Goal: Find specific page/section: Find specific page/section

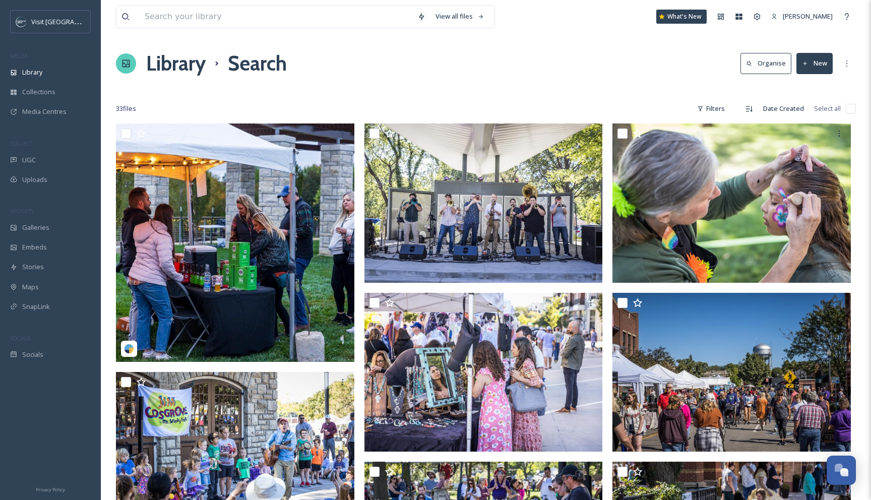
scroll to position [64, 0]
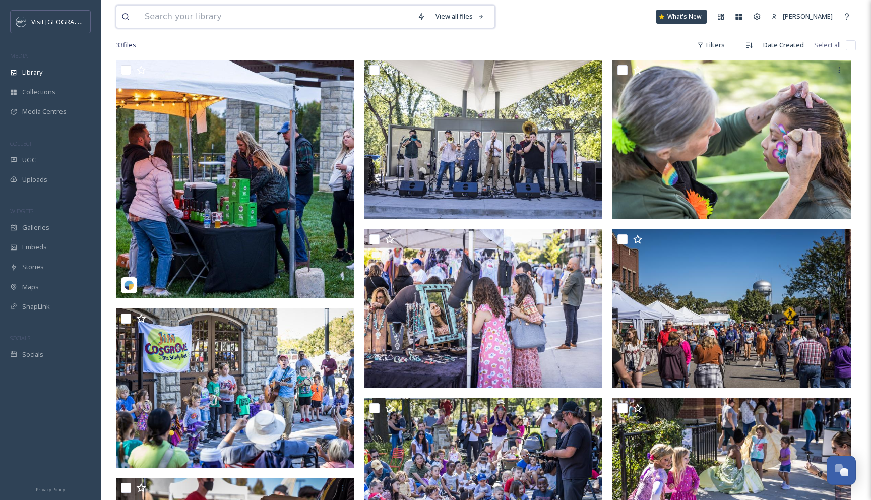
click at [407, 9] on input at bounding box center [276, 17] width 273 height 22
type input "oktoberfest"
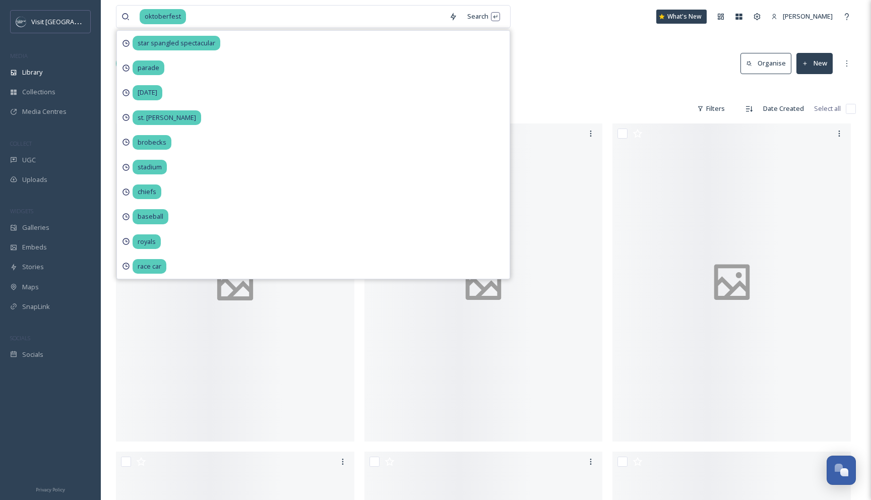
click at [559, 50] on div "Library Search Organise New" at bounding box center [486, 63] width 740 height 30
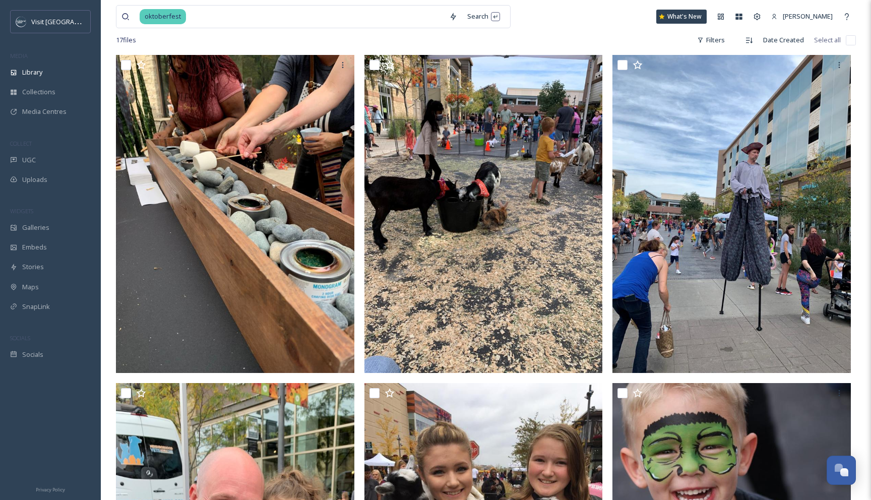
scroll to position [146, 0]
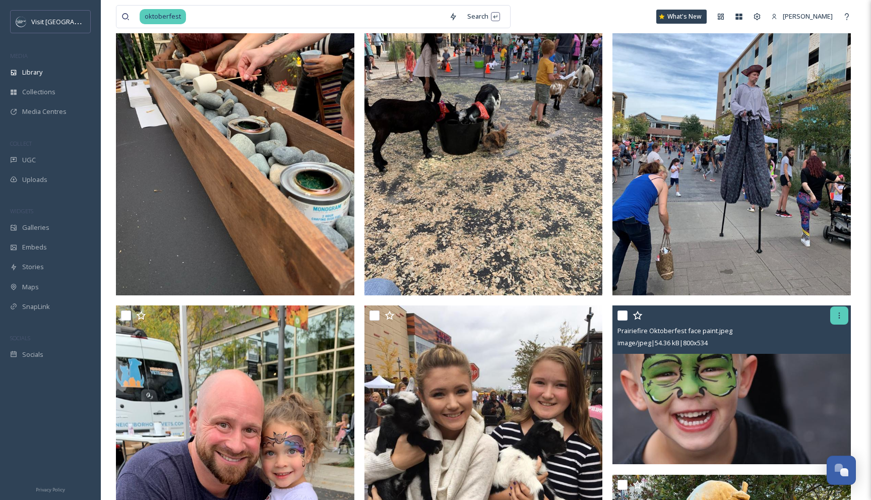
click at [845, 317] on div at bounding box center [839, 315] width 18 height 18
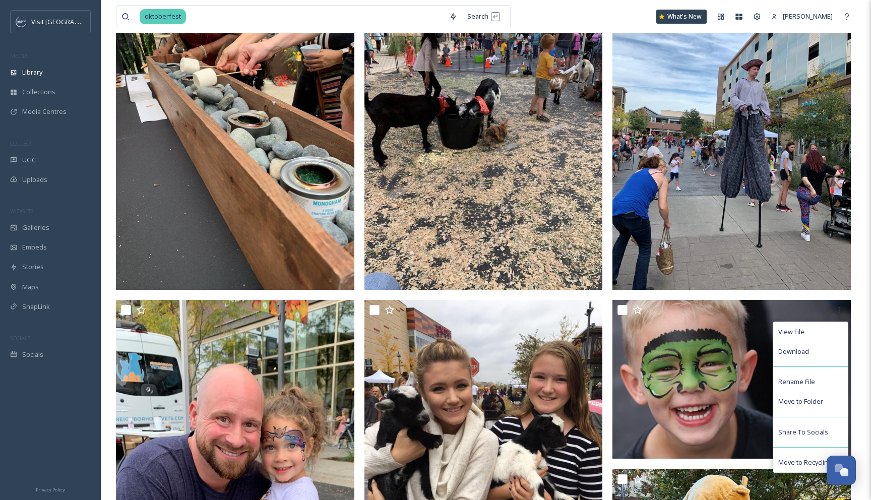
scroll to position [259, 0]
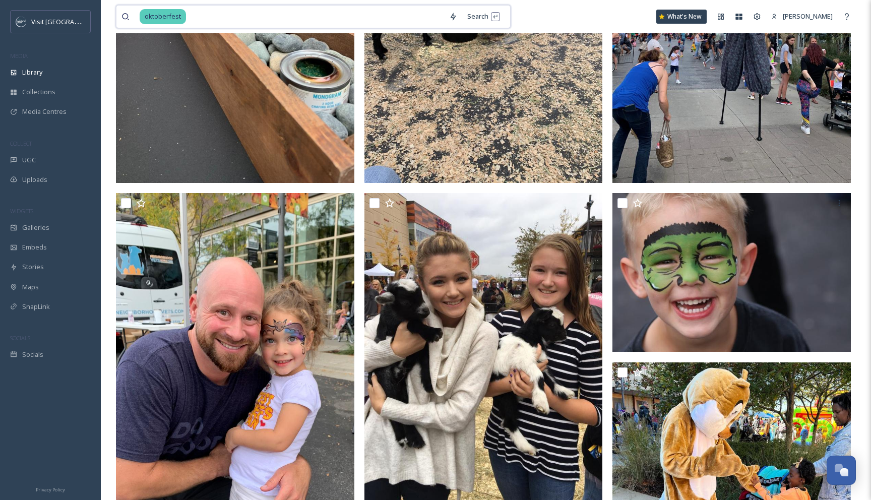
click at [322, 13] on input at bounding box center [315, 17] width 257 height 22
type input "o"
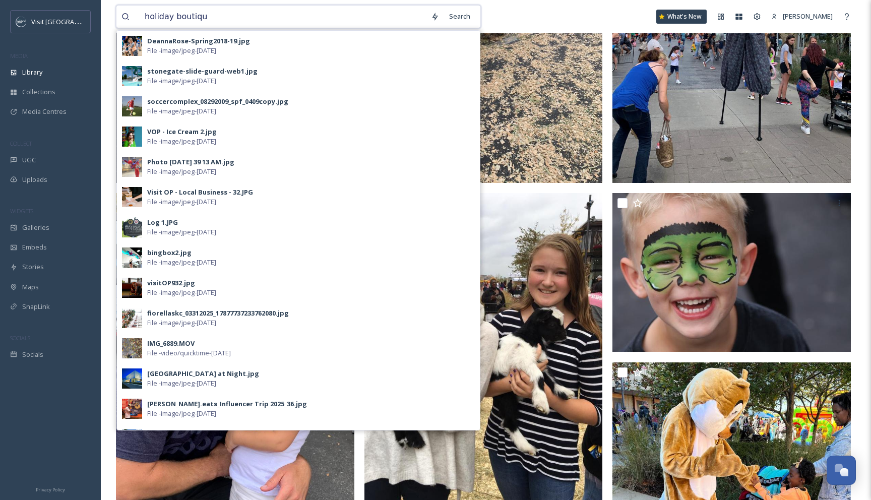
type input "holiday boutique"
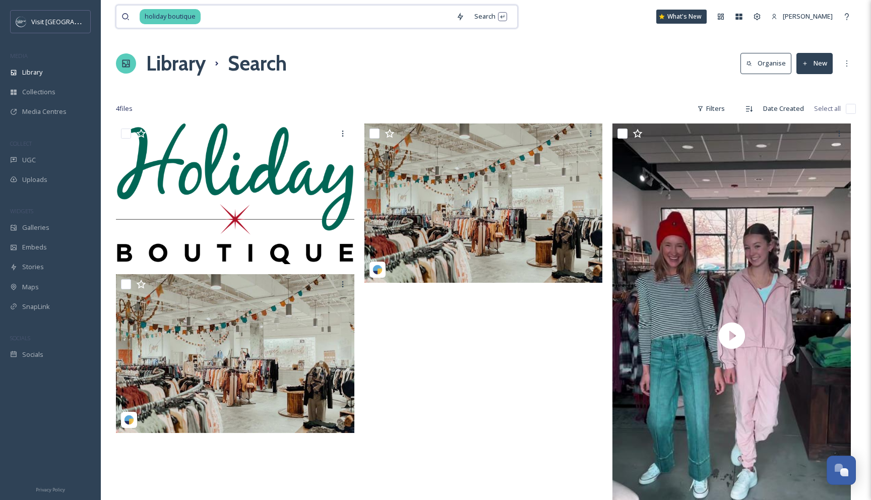
drag, startPoint x: 261, startPoint y: 21, endPoint x: 119, endPoint y: 17, distance: 141.7
click at [119, 17] on div "holiday boutique Search" at bounding box center [317, 16] width 402 height 23
type input "h"
type input "holiday shopping"
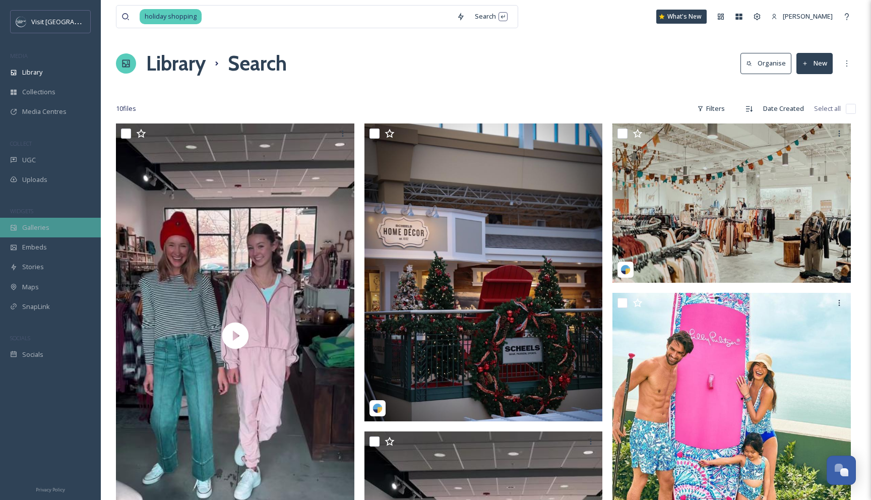
click at [56, 220] on div "Galleries" at bounding box center [50, 228] width 101 height 20
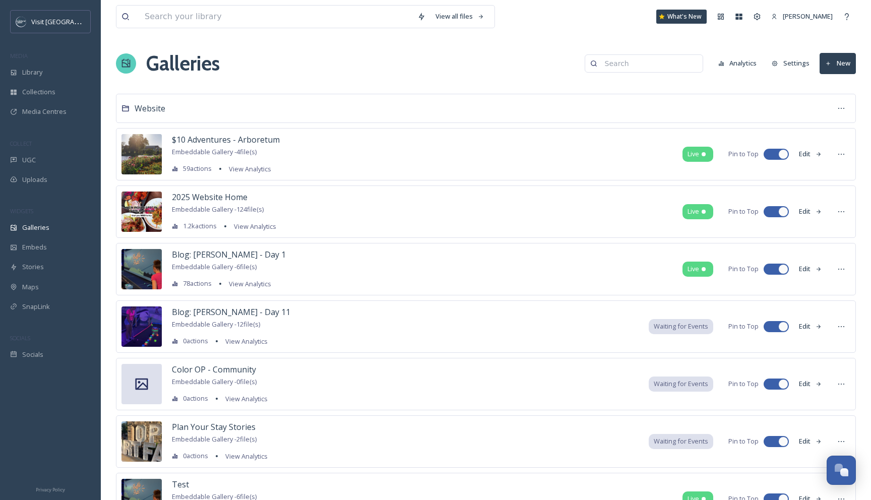
click at [655, 65] on input at bounding box center [649, 63] width 98 height 20
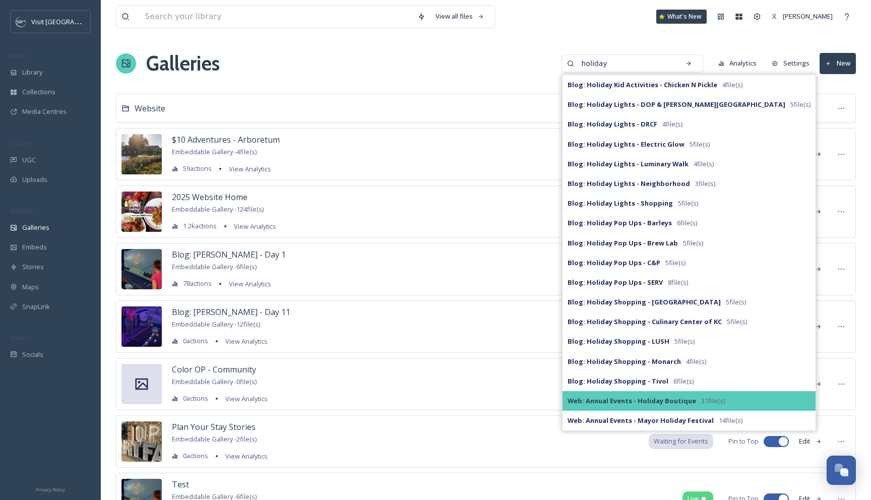
type input "holiday"
click at [713, 402] on span "31 file(s)" at bounding box center [713, 401] width 24 height 10
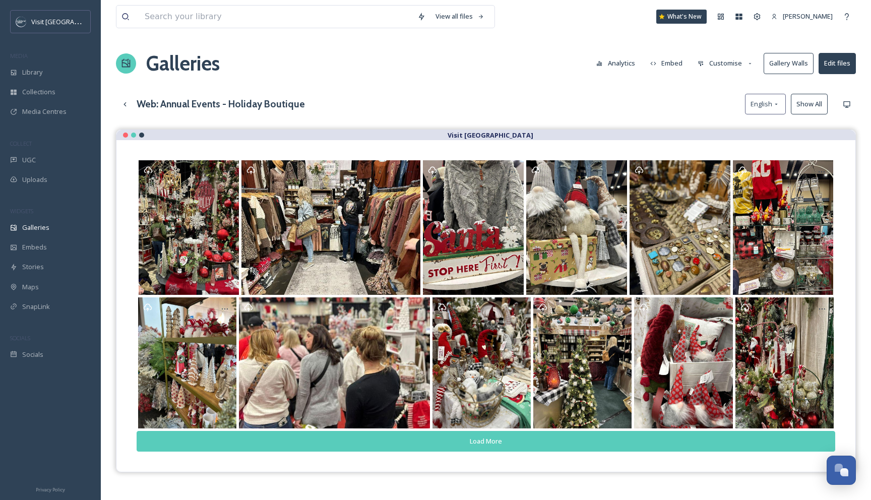
click at [562, 441] on button "Load More" at bounding box center [486, 441] width 699 height 21
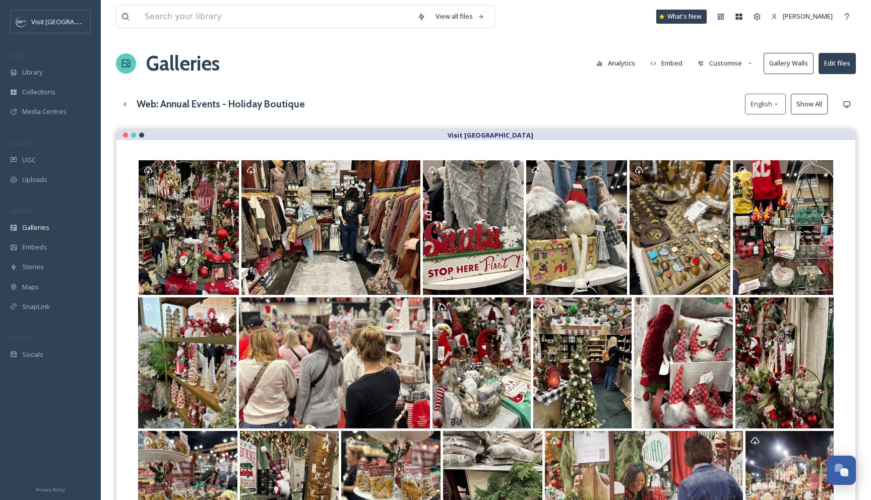
click at [728, 63] on button "Customise" at bounding box center [726, 63] width 66 height 20
click at [725, 86] on div "Layout" at bounding box center [728, 87] width 70 height 20
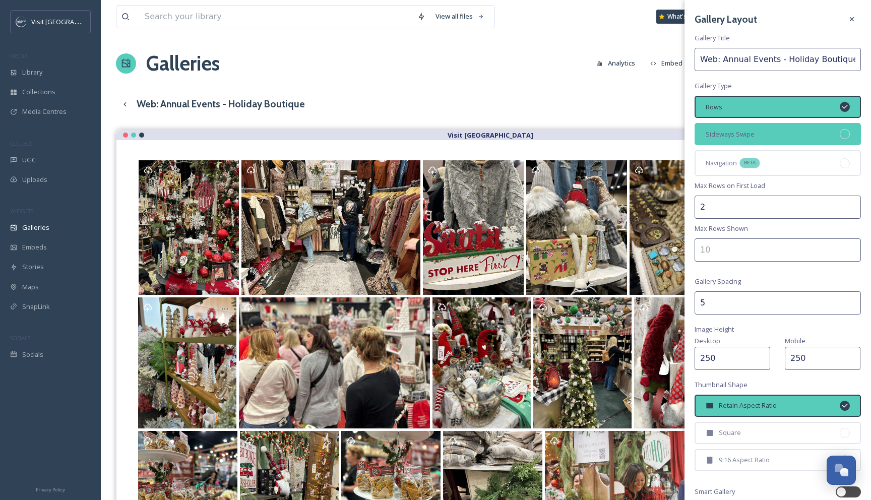
click at [745, 140] on div "Sideways Swipe" at bounding box center [778, 134] width 166 height 22
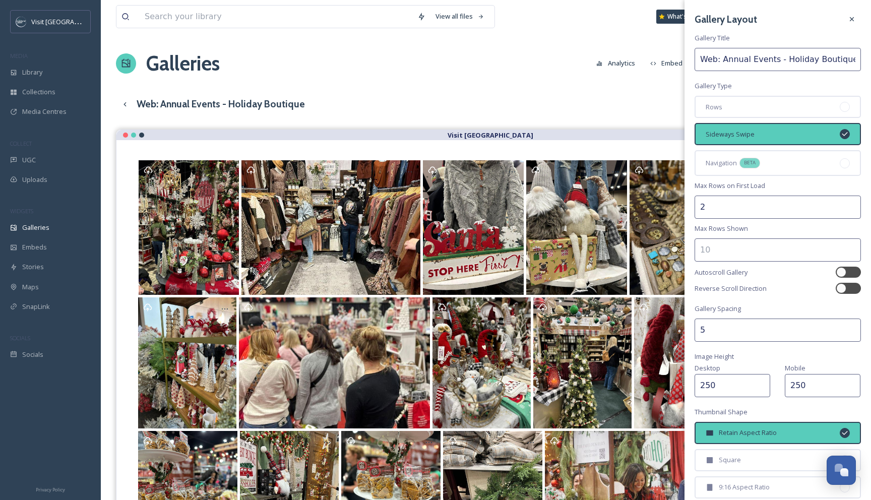
drag, startPoint x: 715, startPoint y: 208, endPoint x: 685, endPoint y: 208, distance: 30.2
click at [685, 208] on div "Gallery Layout Gallery Title Web: Annual Events - Holiday Boutique Gallery Type…" at bounding box center [777, 305] width 186 height 611
type input "1"
click at [709, 253] on input "number" at bounding box center [778, 249] width 166 height 23
drag, startPoint x: 719, startPoint y: 334, endPoint x: 689, endPoint y: 334, distance: 30.2
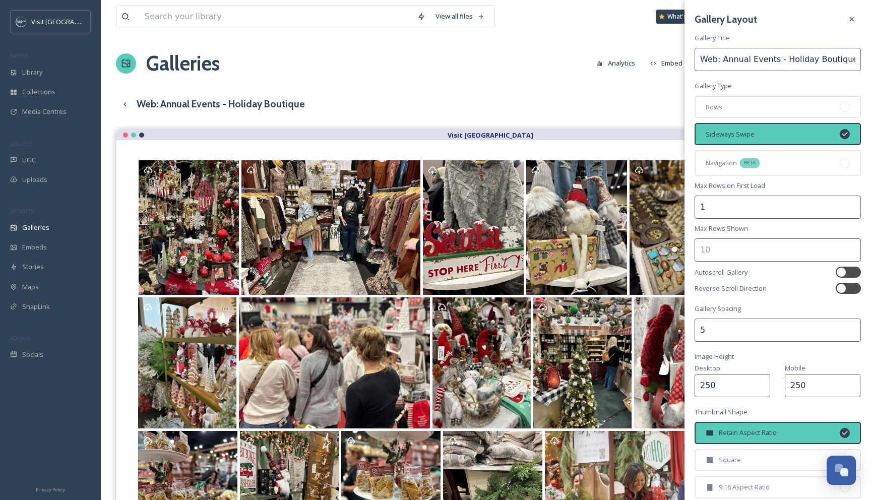
click at [689, 334] on div "Gallery Layout Gallery Title Web: Annual Events - Holiday Boutique Gallery Type…" at bounding box center [777, 305] width 186 height 611
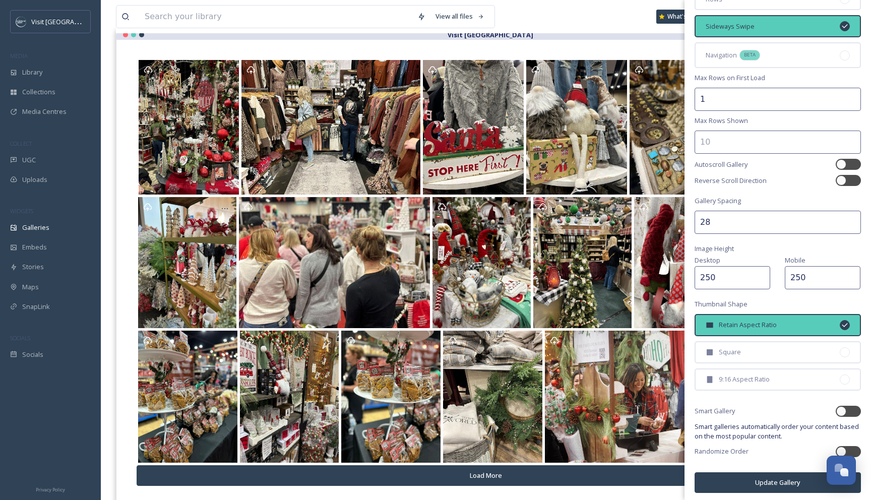
scroll to position [101, 0]
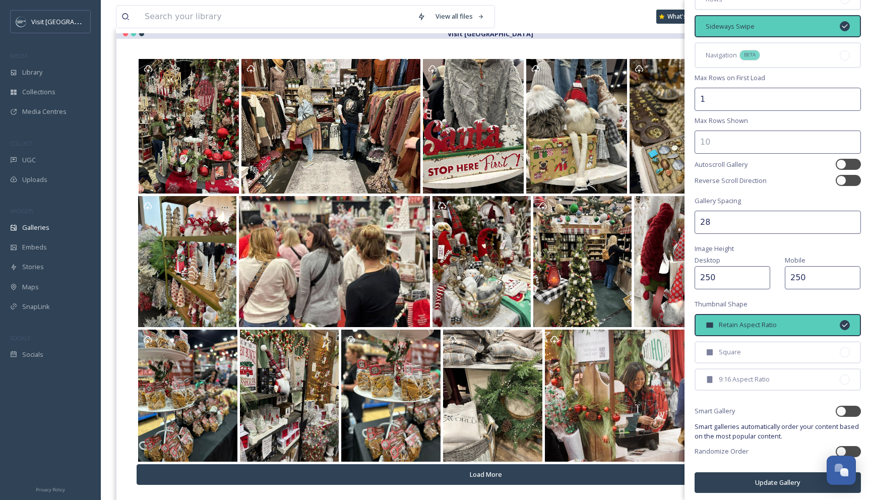
type input "2"
type input "1"
click at [809, 181] on div "Reverse Scroll Direction" at bounding box center [778, 180] width 166 height 11
click at [738, 473] on button "Update Gallery" at bounding box center [778, 482] width 166 height 21
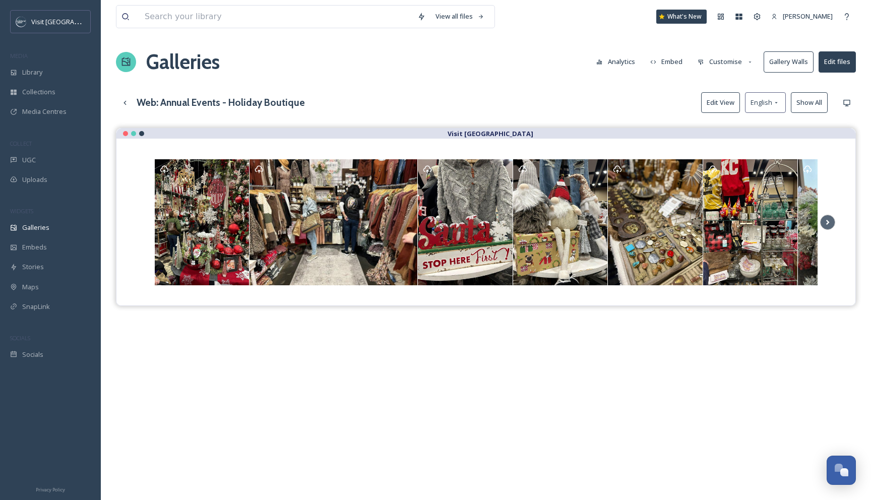
scroll to position [0, 0]
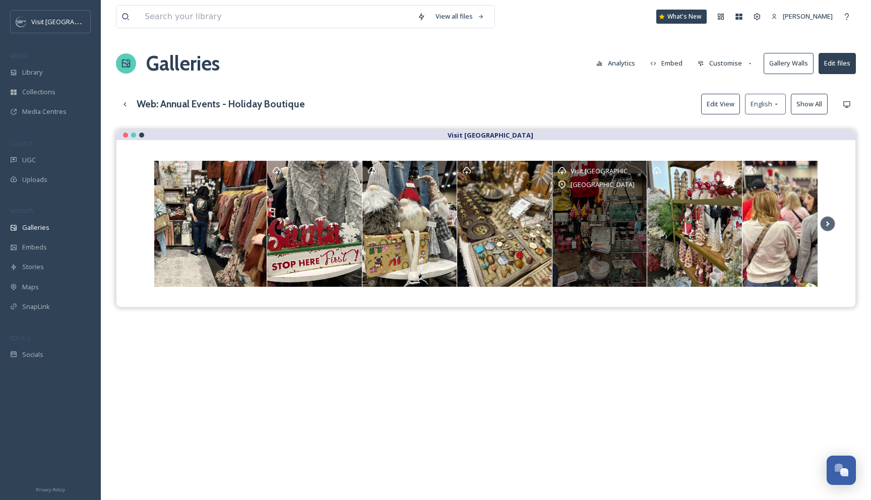
drag, startPoint x: 744, startPoint y: 259, endPoint x: 596, endPoint y: 268, distance: 148.5
click at [596, 268] on div "Visit [GEOGRAPHIC_DATA] [GEOGRAPHIC_DATA]" at bounding box center [599, 224] width 95 height 126
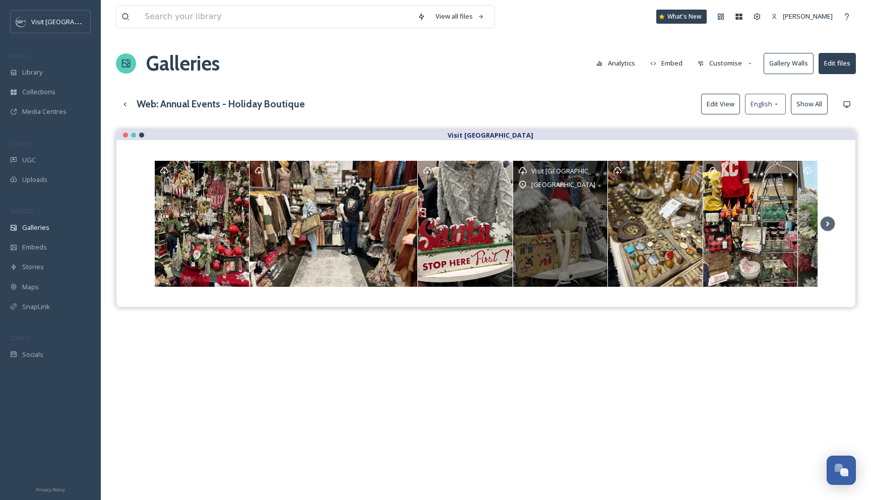
drag, startPoint x: 328, startPoint y: 236, endPoint x: 585, endPoint y: 244, distance: 257.2
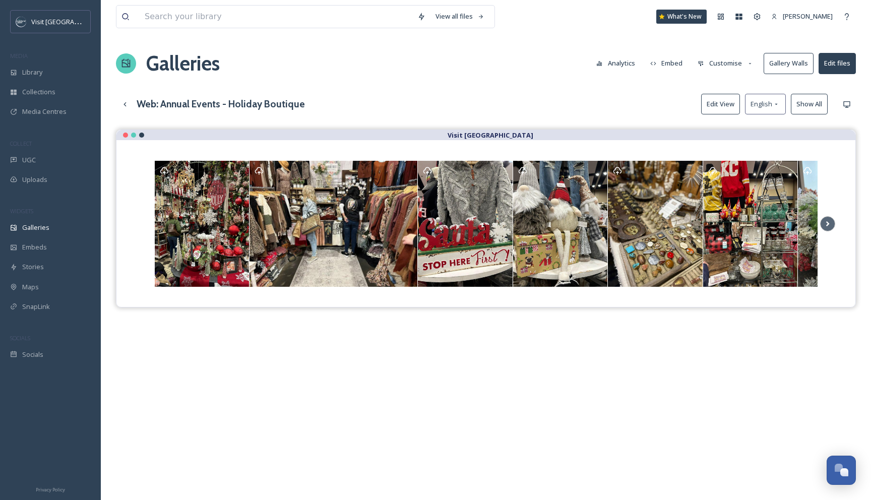
click at [814, 106] on button "Show All" at bounding box center [809, 104] width 37 height 21
click at [61, 65] on div "Library" at bounding box center [50, 72] width 101 height 20
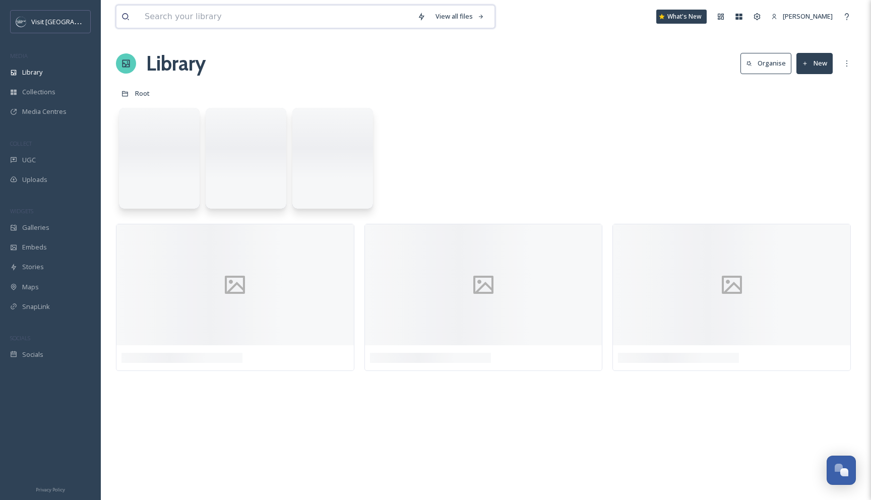
click at [171, 18] on input at bounding box center [276, 17] width 273 height 22
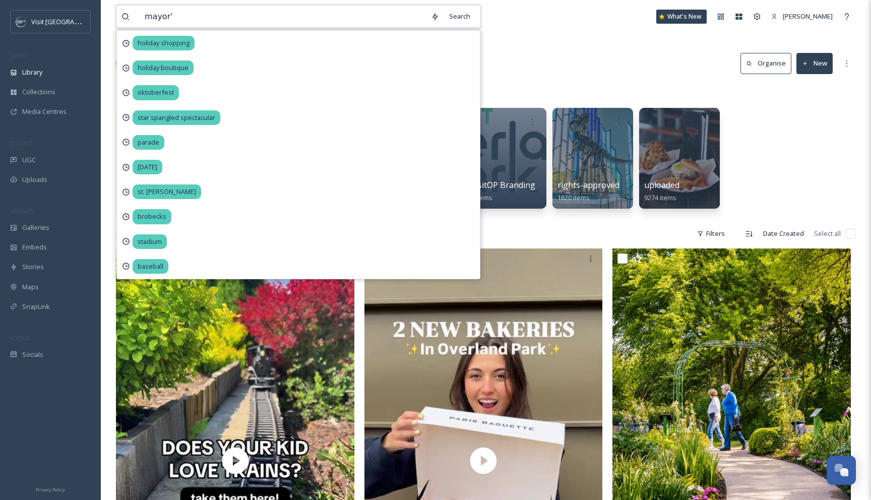
type input "mayor's"
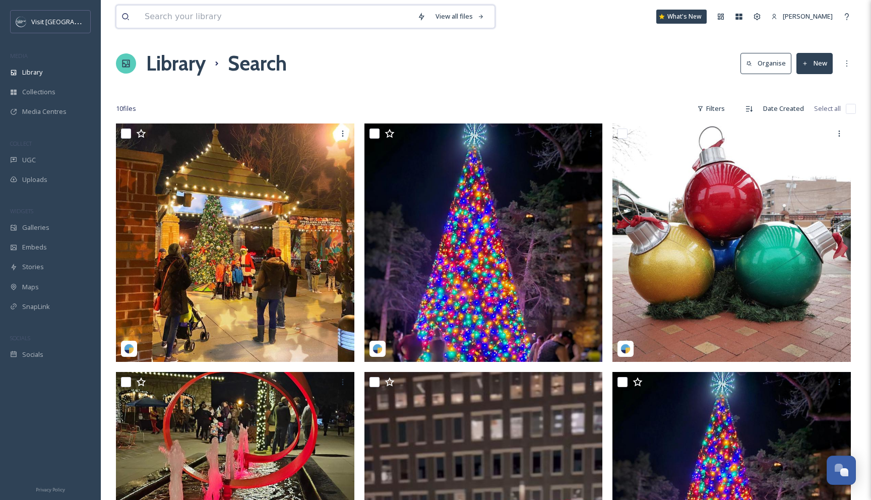
click at [224, 22] on input at bounding box center [276, 17] width 273 height 22
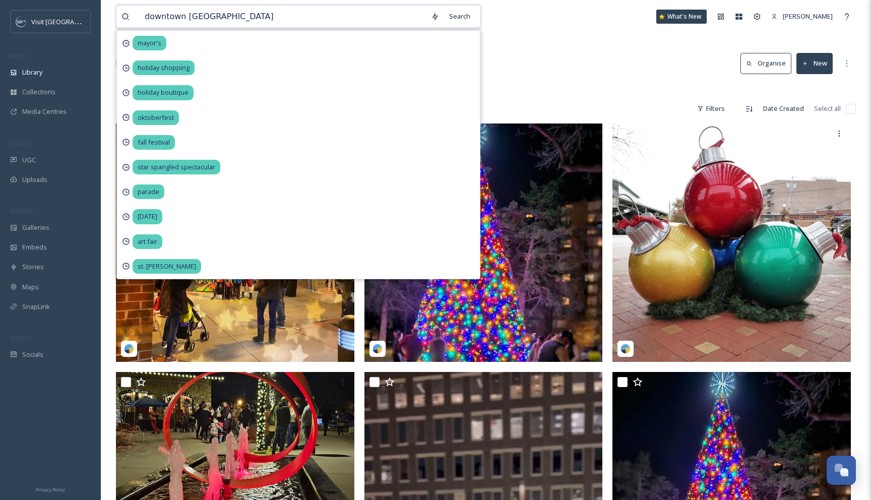
type input "downtown holiday"
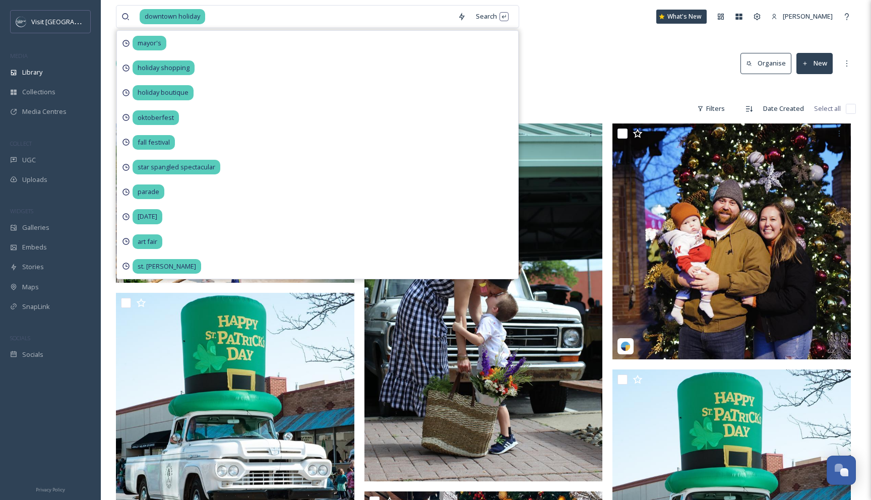
click at [551, 51] on div "Library Search Organise New" at bounding box center [486, 63] width 740 height 30
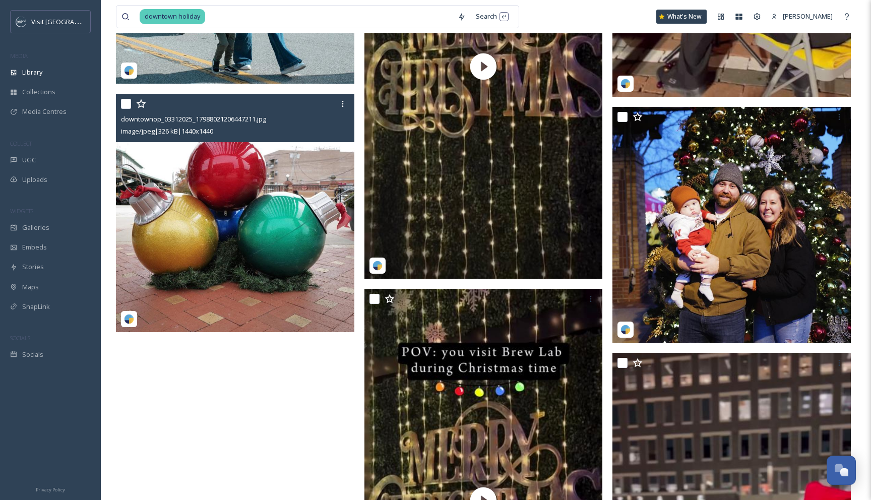
scroll to position [944, 0]
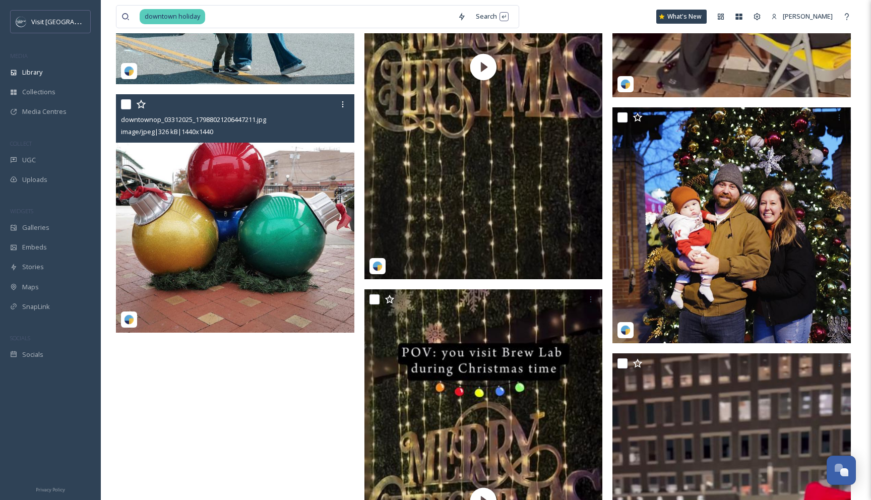
click at [347, 111] on div at bounding box center [343, 104] width 18 height 18
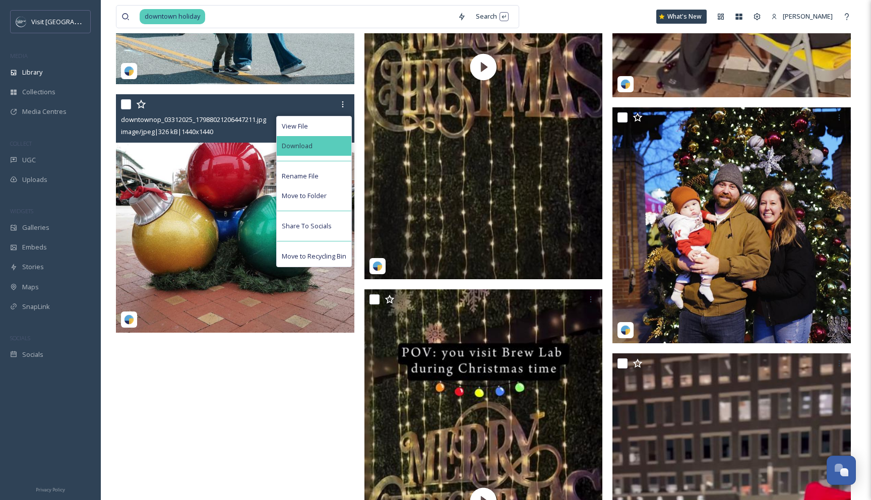
click at [338, 137] on div "Download" at bounding box center [314, 146] width 75 height 20
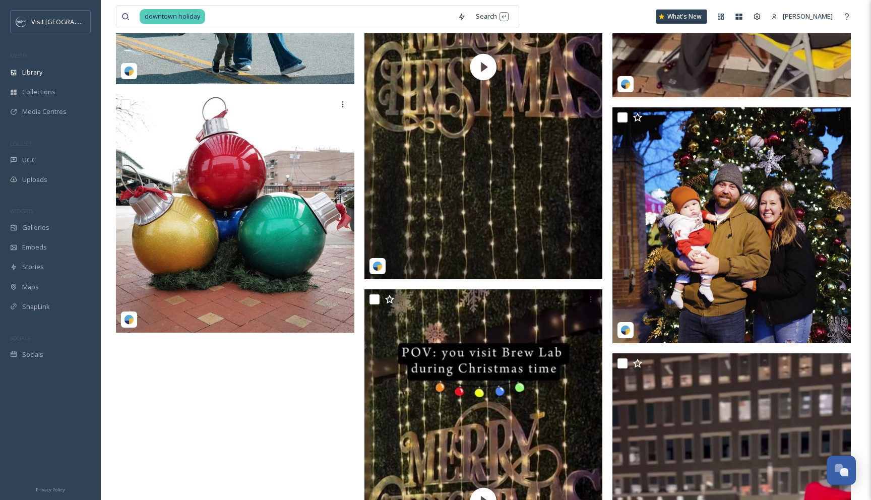
click at [695, 18] on div "What's New" at bounding box center [681, 17] width 51 height 14
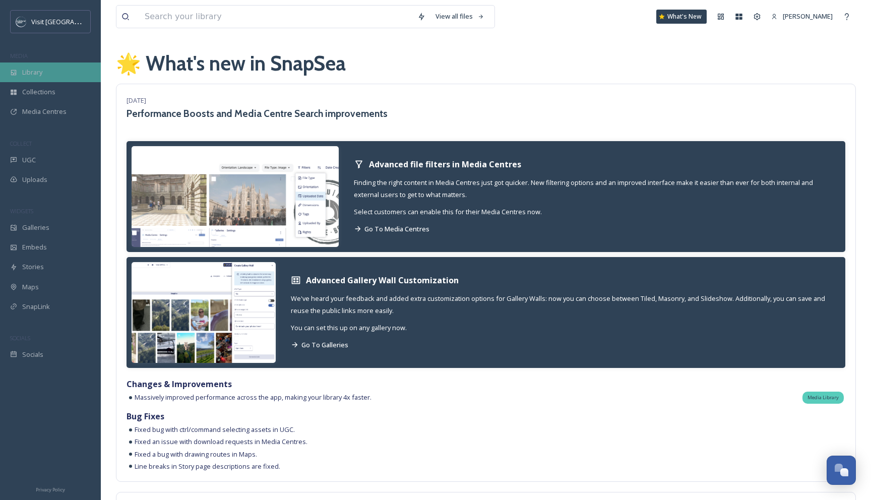
click at [32, 72] on span "Library" at bounding box center [32, 73] width 20 height 10
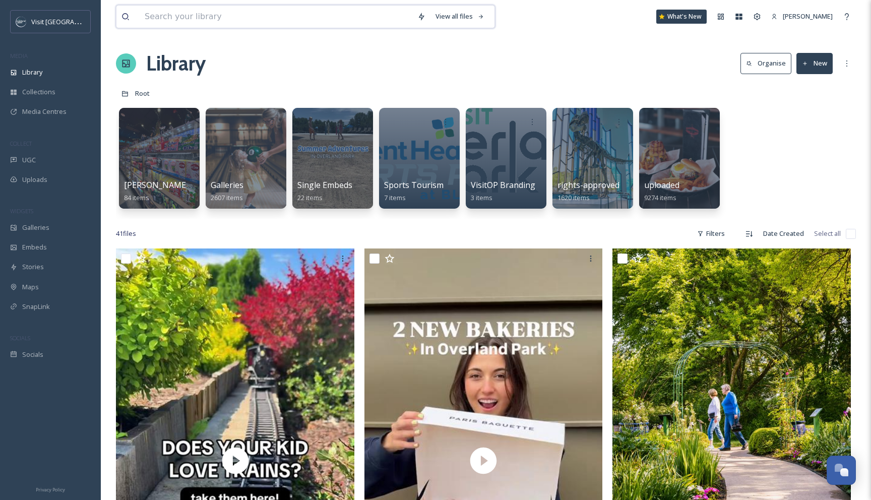
click at [198, 11] on input at bounding box center [276, 17] width 273 height 22
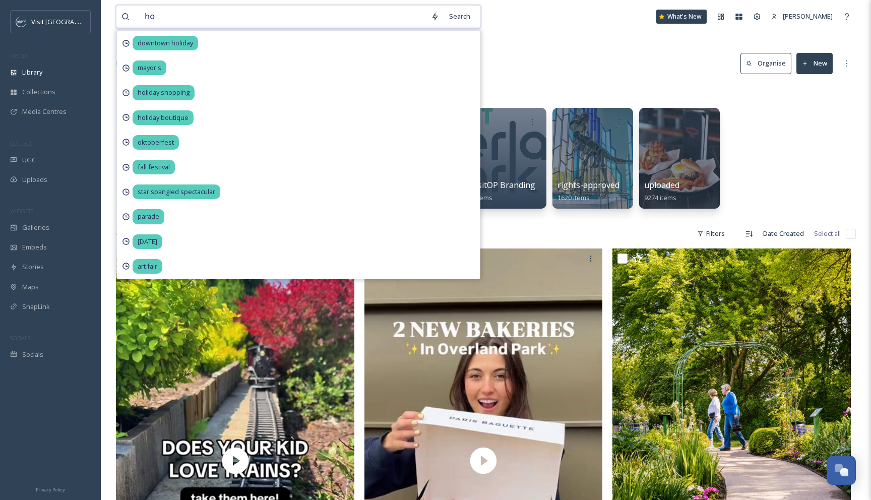
type input "h"
type input "mayor's holiday festival"
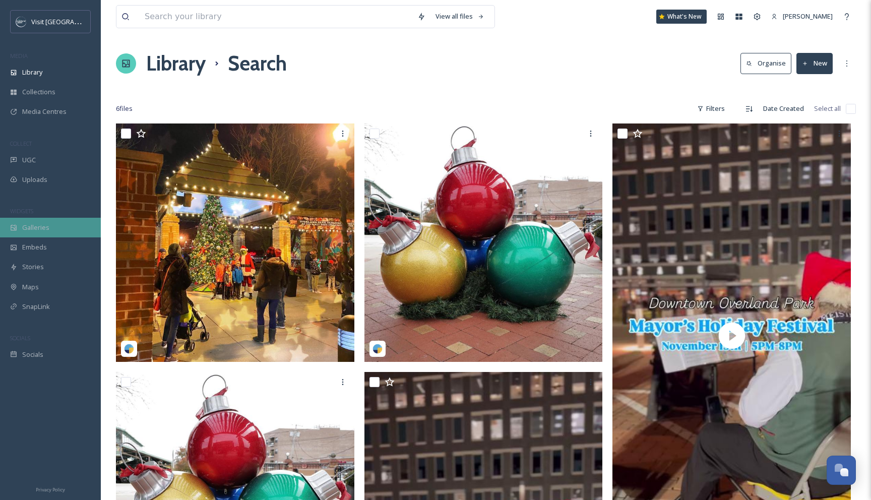
click at [53, 227] on div "Galleries" at bounding box center [50, 228] width 101 height 20
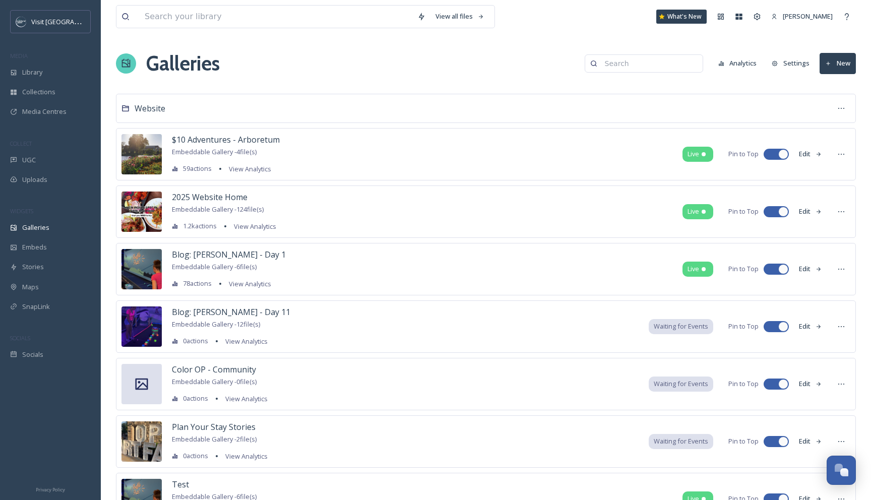
click at [626, 62] on input at bounding box center [649, 63] width 98 height 20
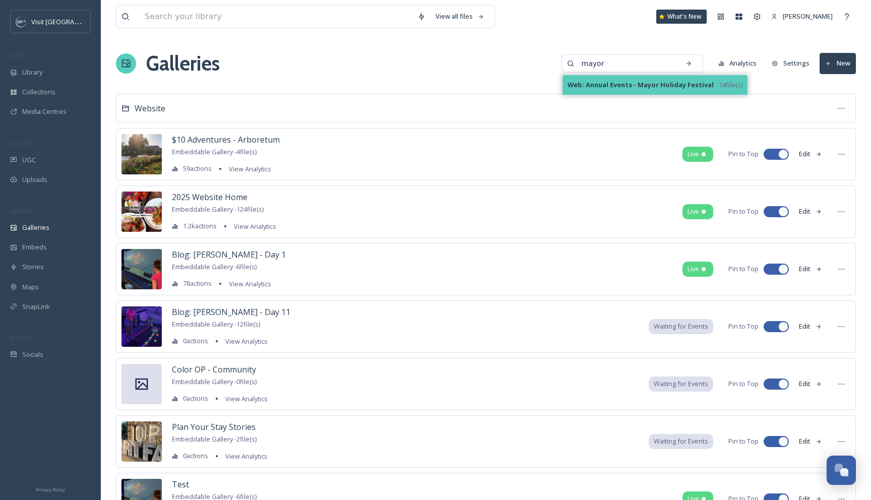
type input "mayor"
click at [630, 84] on strong "Web: Annual Events - Mayor Holiday Festival" at bounding box center [641, 84] width 146 height 9
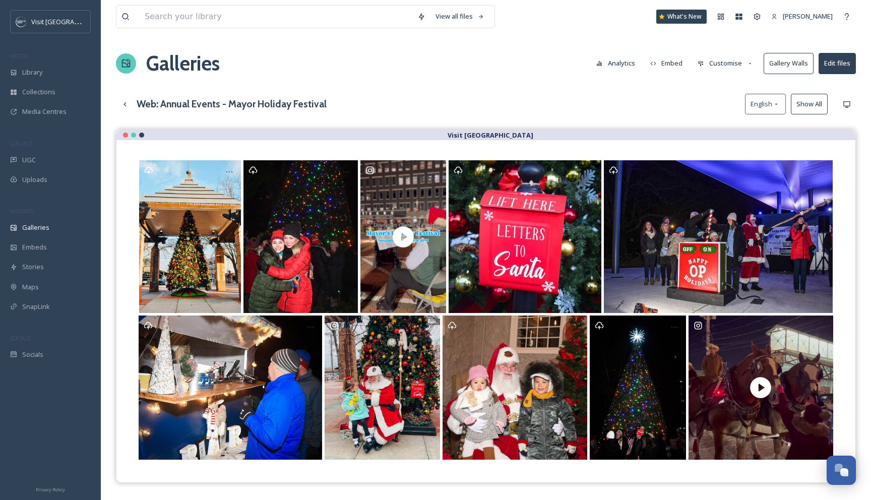
click at [734, 67] on button "Customise" at bounding box center [726, 63] width 66 height 20
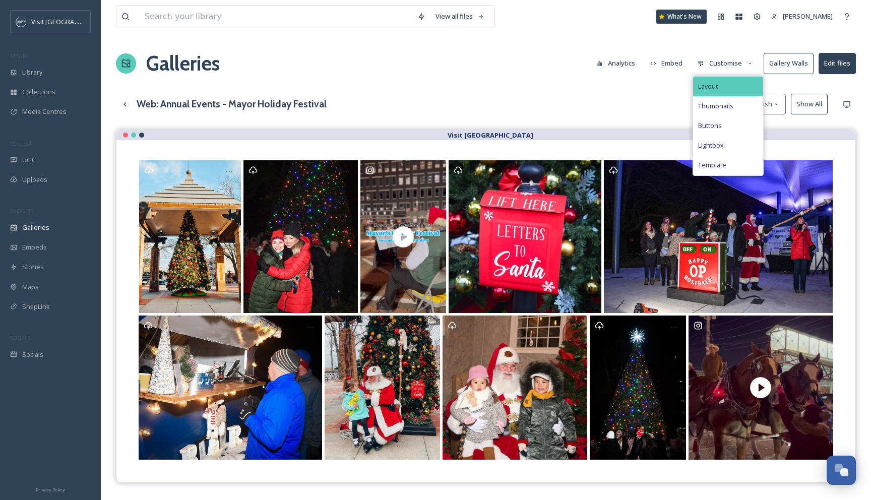
click at [729, 80] on div "Layout" at bounding box center [728, 87] width 70 height 20
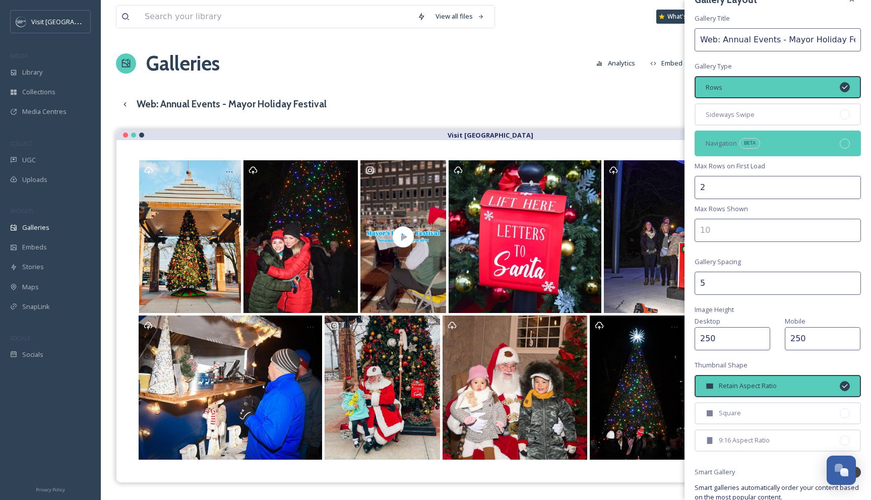
scroll to position [20, 0]
click at [716, 188] on input "2" at bounding box center [778, 186] width 166 height 23
type input "1"
click at [719, 234] on input "number" at bounding box center [778, 229] width 166 height 23
type input "1"
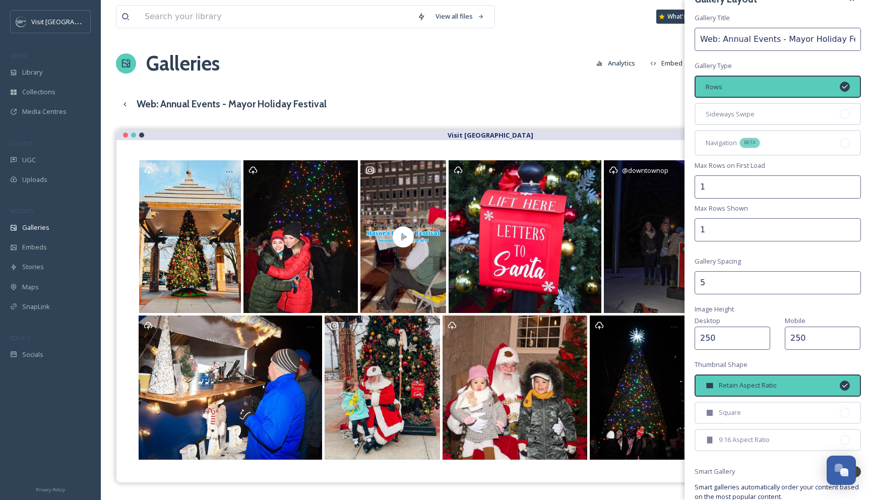
drag, startPoint x: 713, startPoint y: 292, endPoint x: 681, endPoint y: 282, distance: 33.3
click at [681, 282] on div "View all files What's New [PERSON_NAME] Galleries Analytics Embed Customise Gal…" at bounding box center [486, 322] width 770 height 645
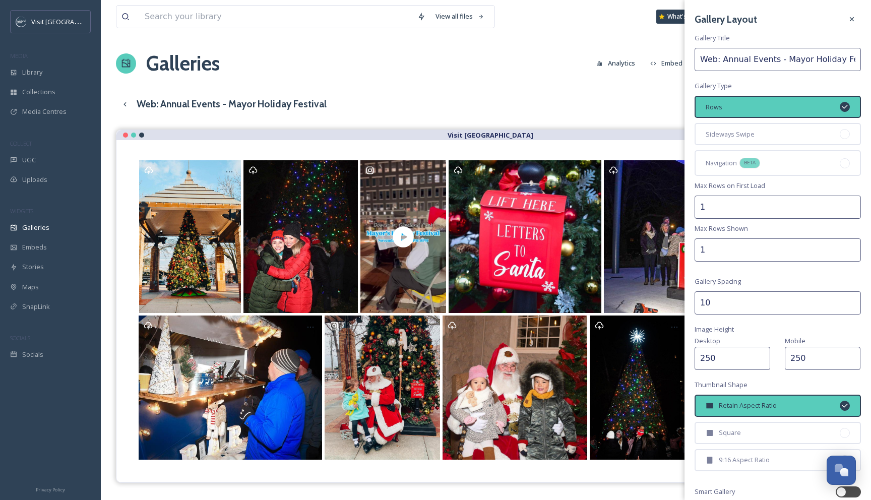
scroll to position [81, 0]
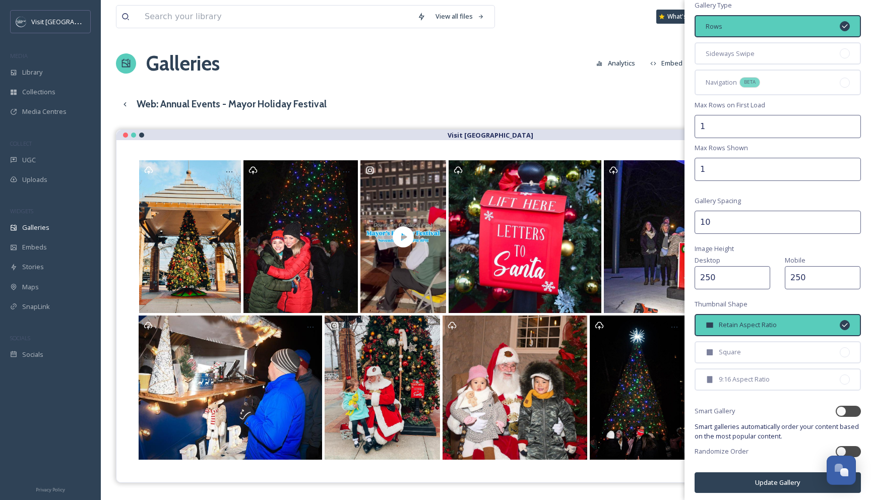
type input "10"
click at [748, 479] on button "Update Gallery" at bounding box center [778, 482] width 166 height 21
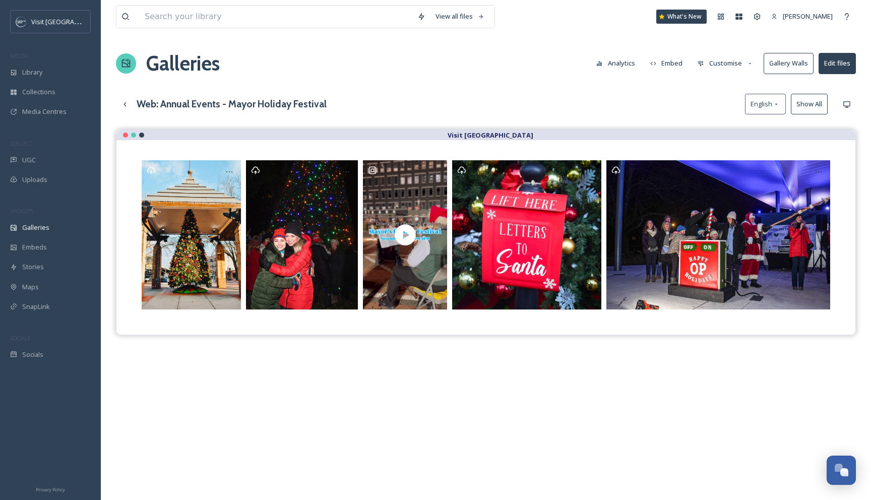
click at [810, 105] on button "Show All" at bounding box center [809, 104] width 37 height 21
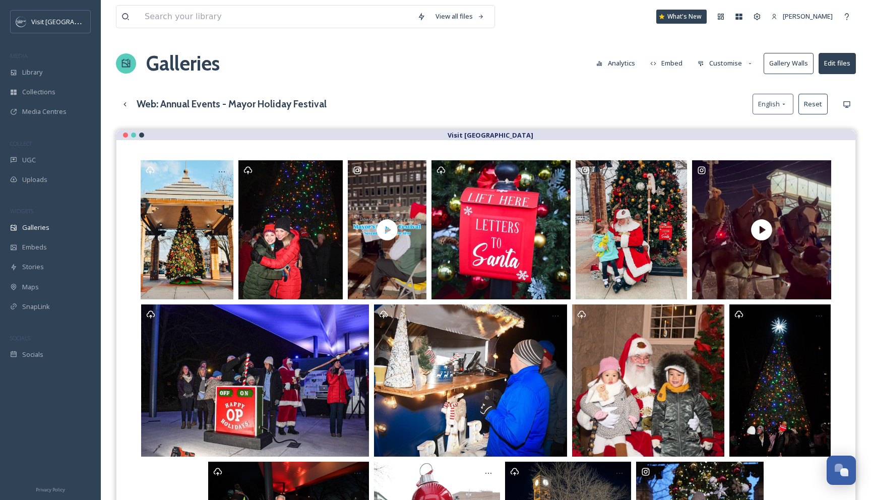
drag, startPoint x: 591, startPoint y: 342, endPoint x: 597, endPoint y: 1, distance: 340.8
